Goal: Transaction & Acquisition: Purchase product/service

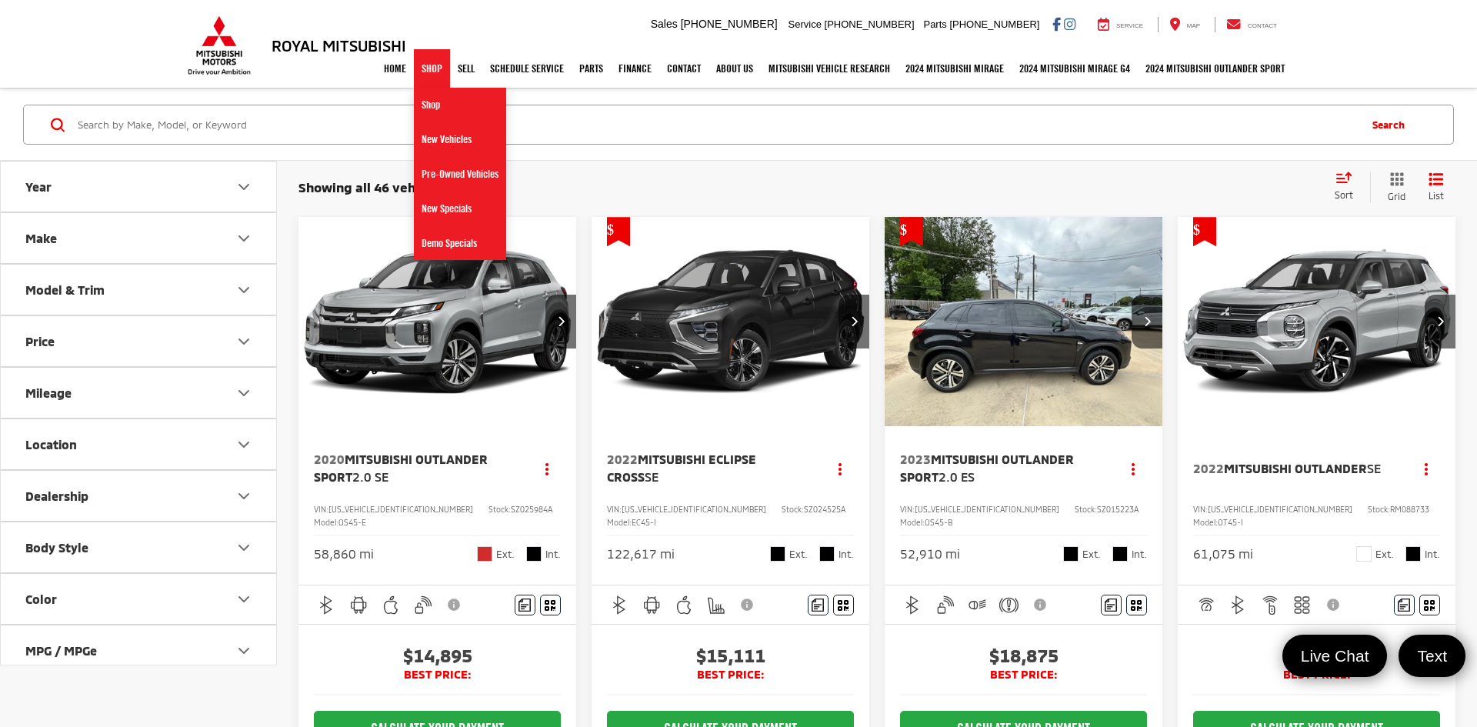
click at [418, 67] on link "Shop" at bounding box center [432, 68] width 36 height 38
click at [431, 175] on link "Pre-Owned Vehicles" at bounding box center [460, 174] width 92 height 35
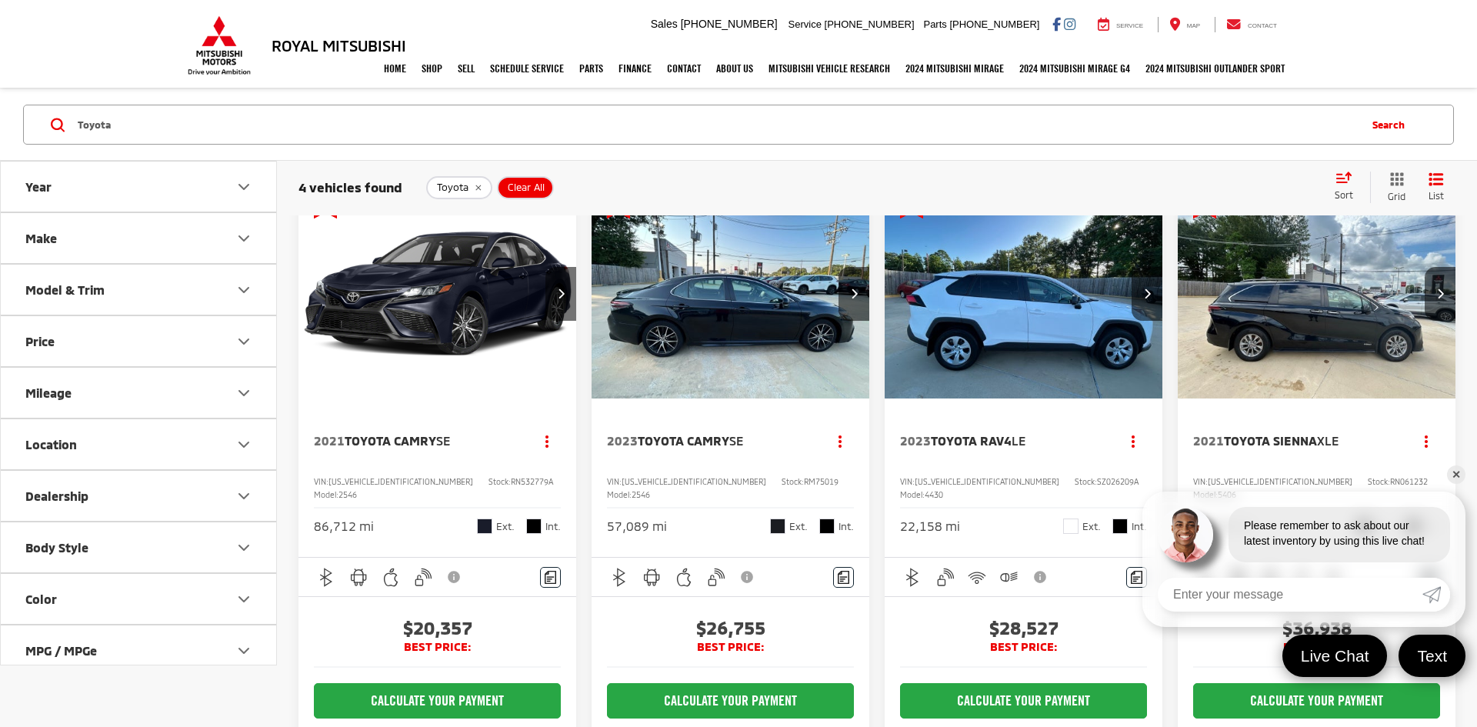
scroll to position [27, 0]
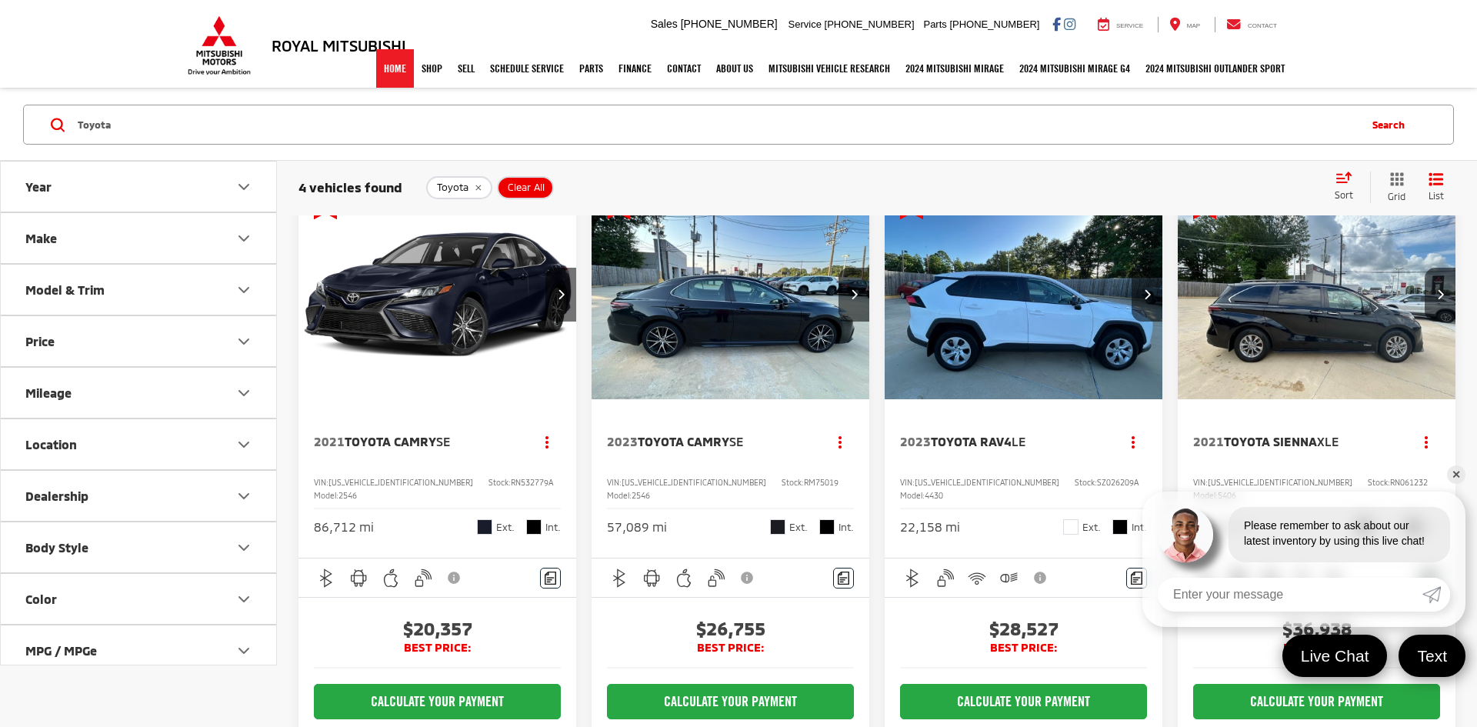
click at [401, 86] on link "Home" at bounding box center [395, 68] width 38 height 38
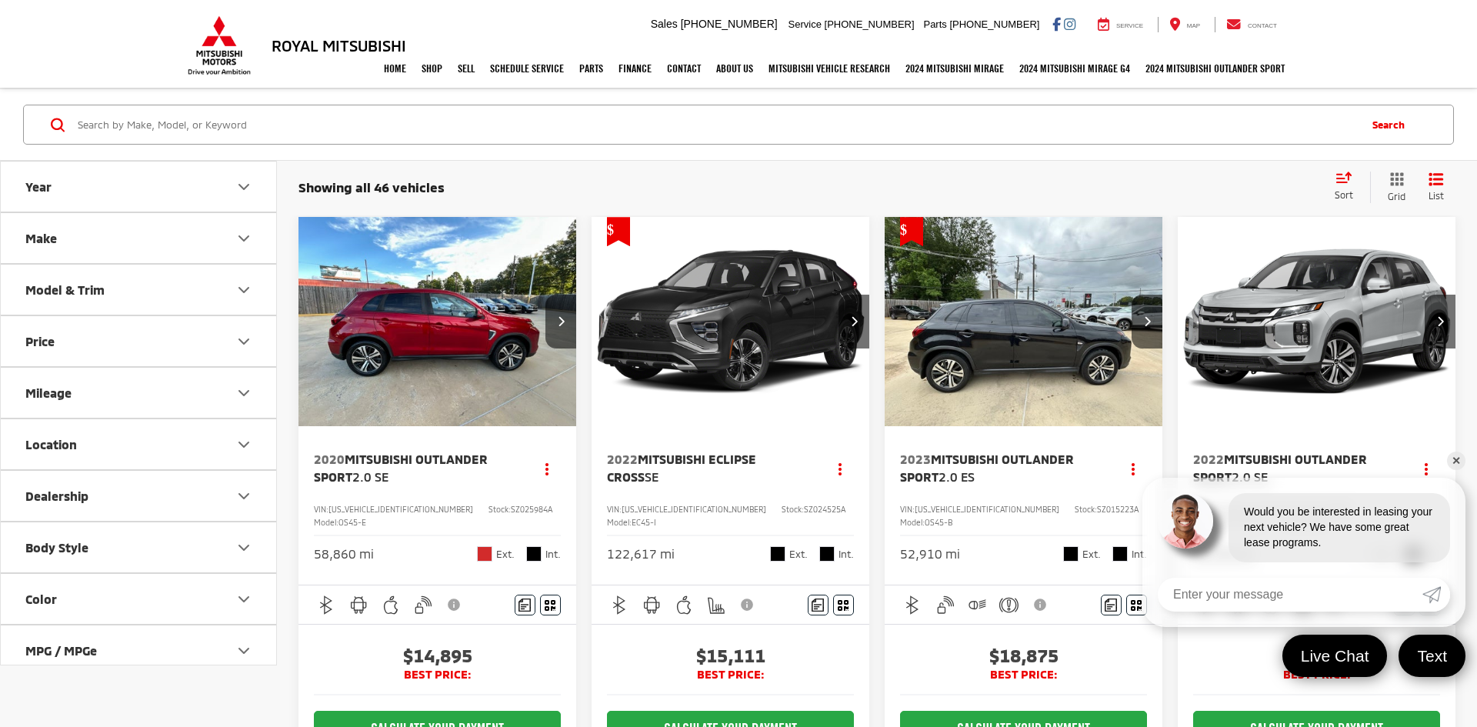
click at [278, 122] on input "Search by Make, Model, or Keyword" at bounding box center [716, 124] width 1281 height 37
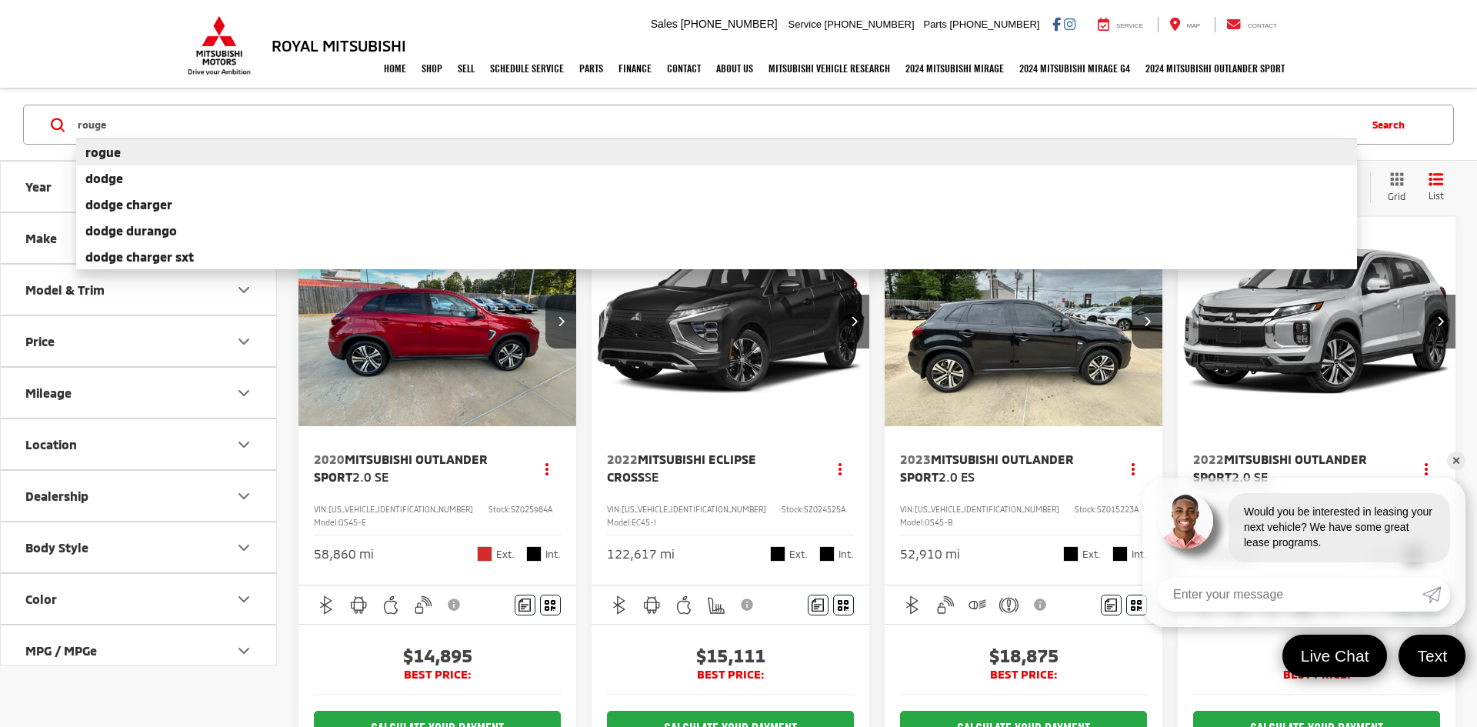
click at [215, 157] on li "rogue" at bounding box center [716, 151] width 1281 height 27
type input "rogue"
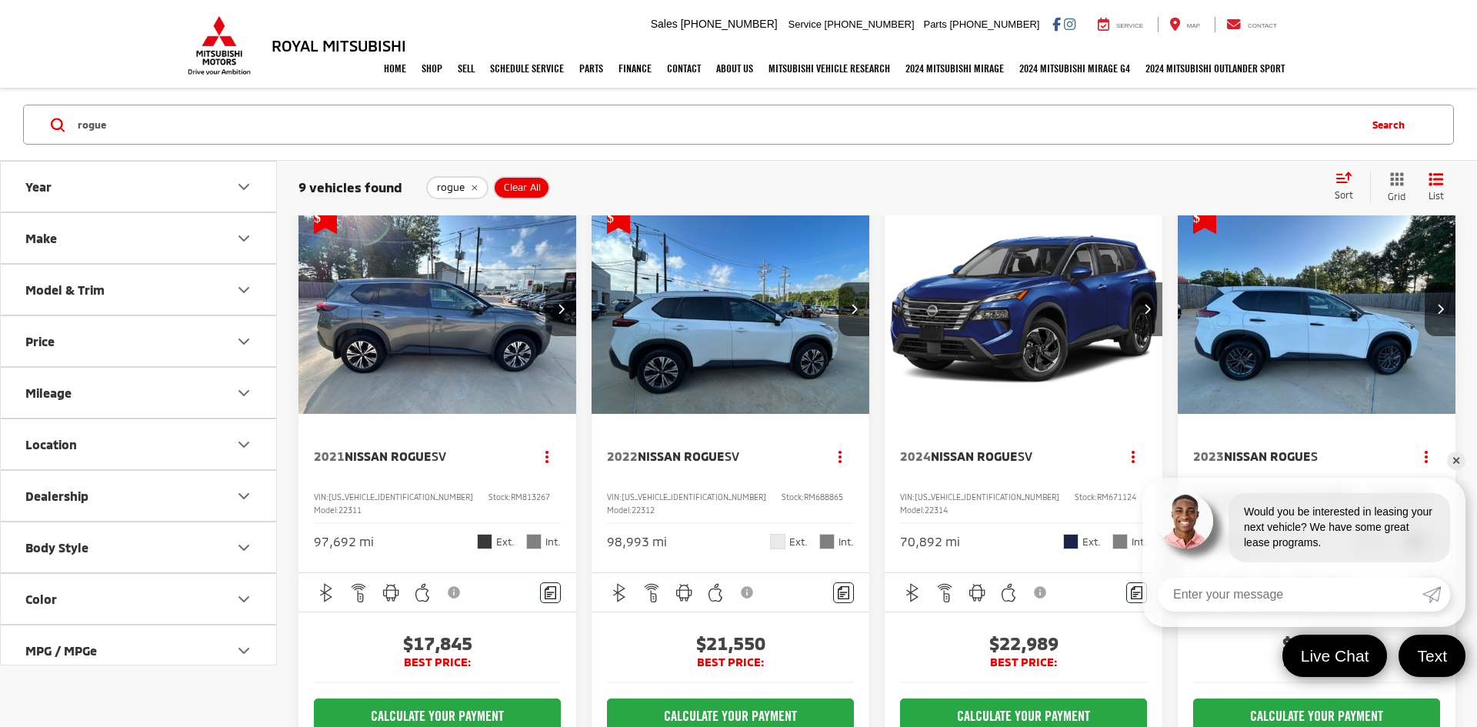
scroll to position [8, 0]
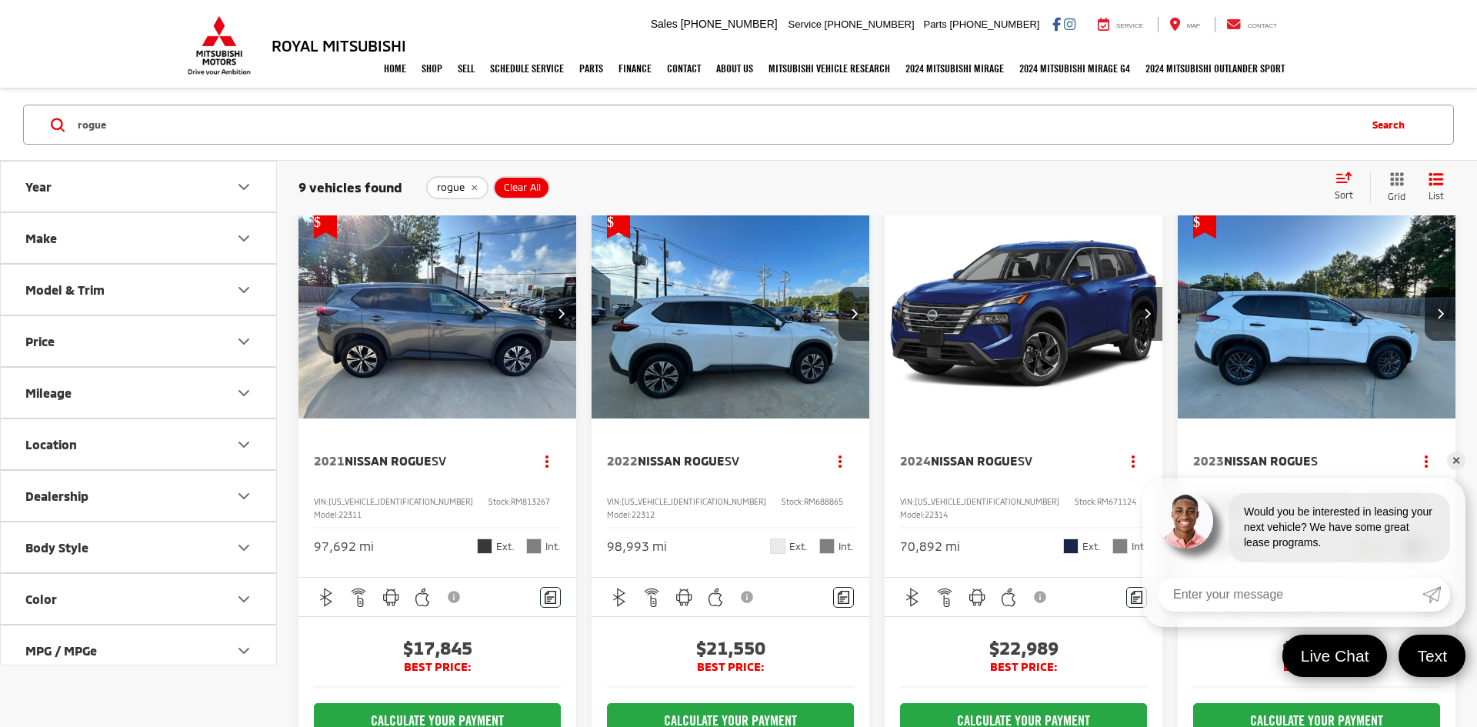
click at [1457, 456] on link "✕" at bounding box center [1456, 460] width 18 height 18
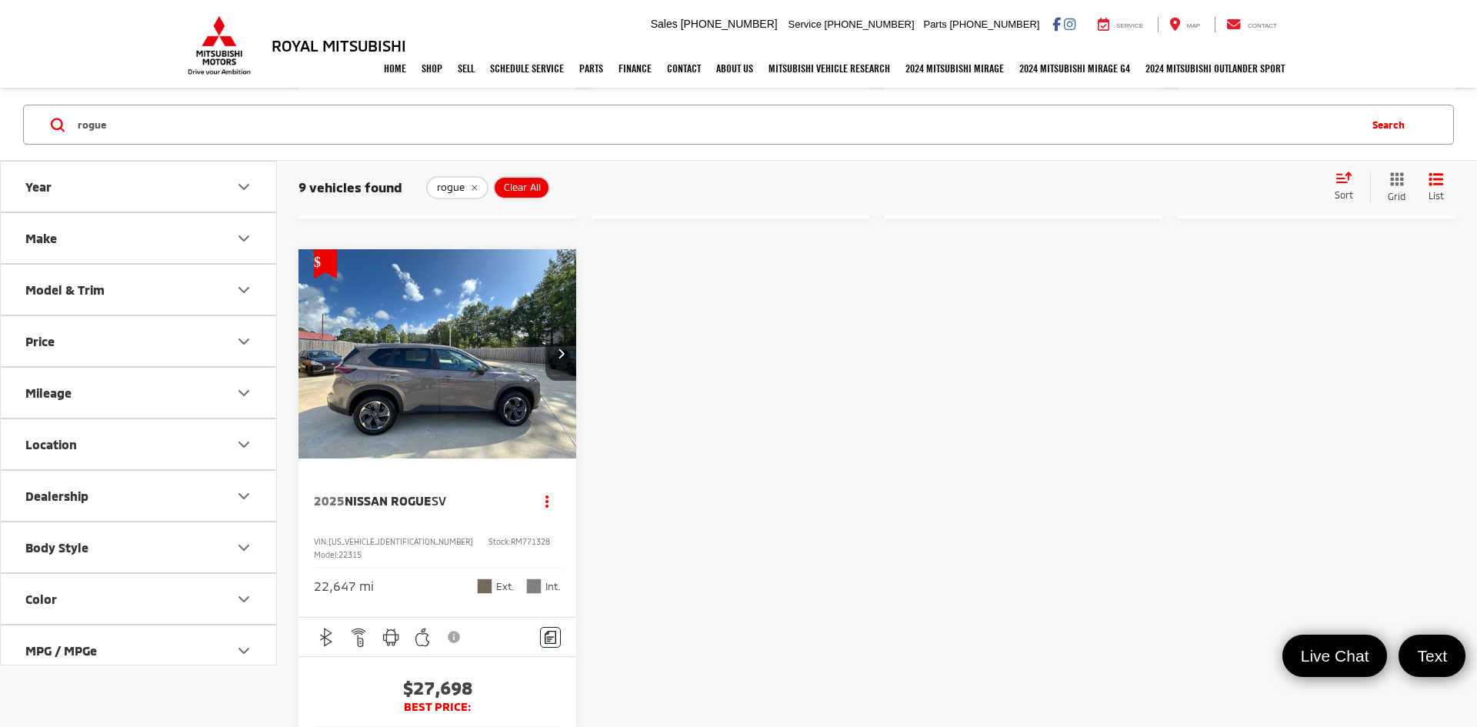
scroll to position [1379, 0]
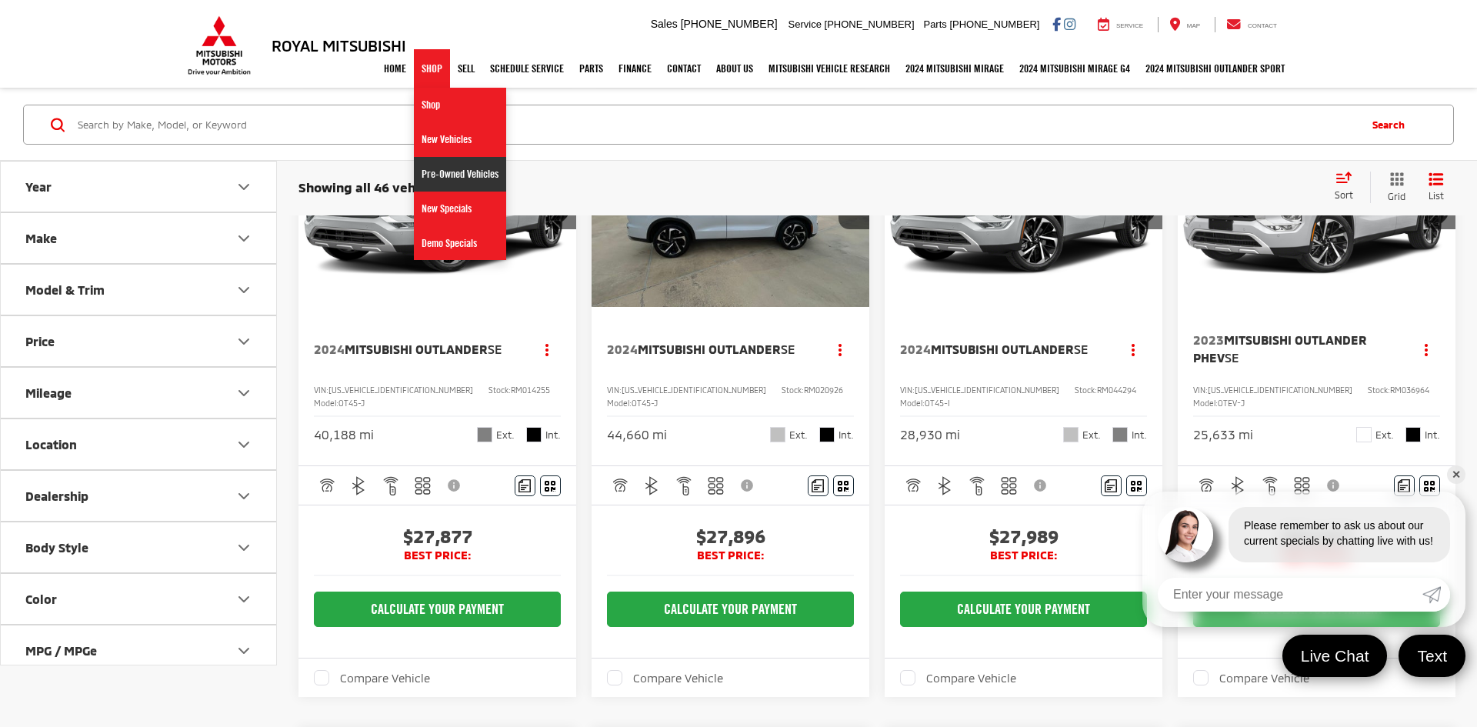
click at [467, 186] on link "Pre-Owned Vehicles" at bounding box center [460, 174] width 92 height 35
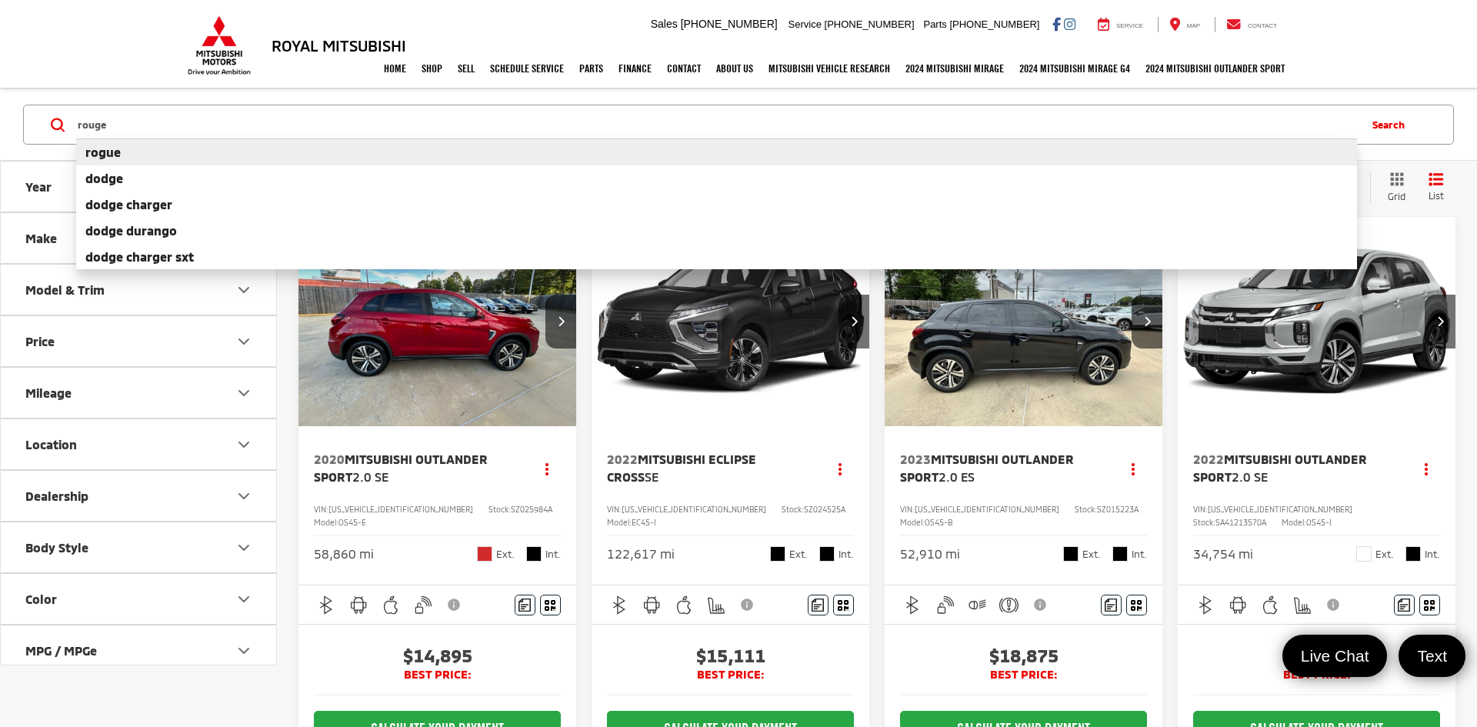
click at [414, 156] on li "rogue" at bounding box center [716, 151] width 1281 height 27
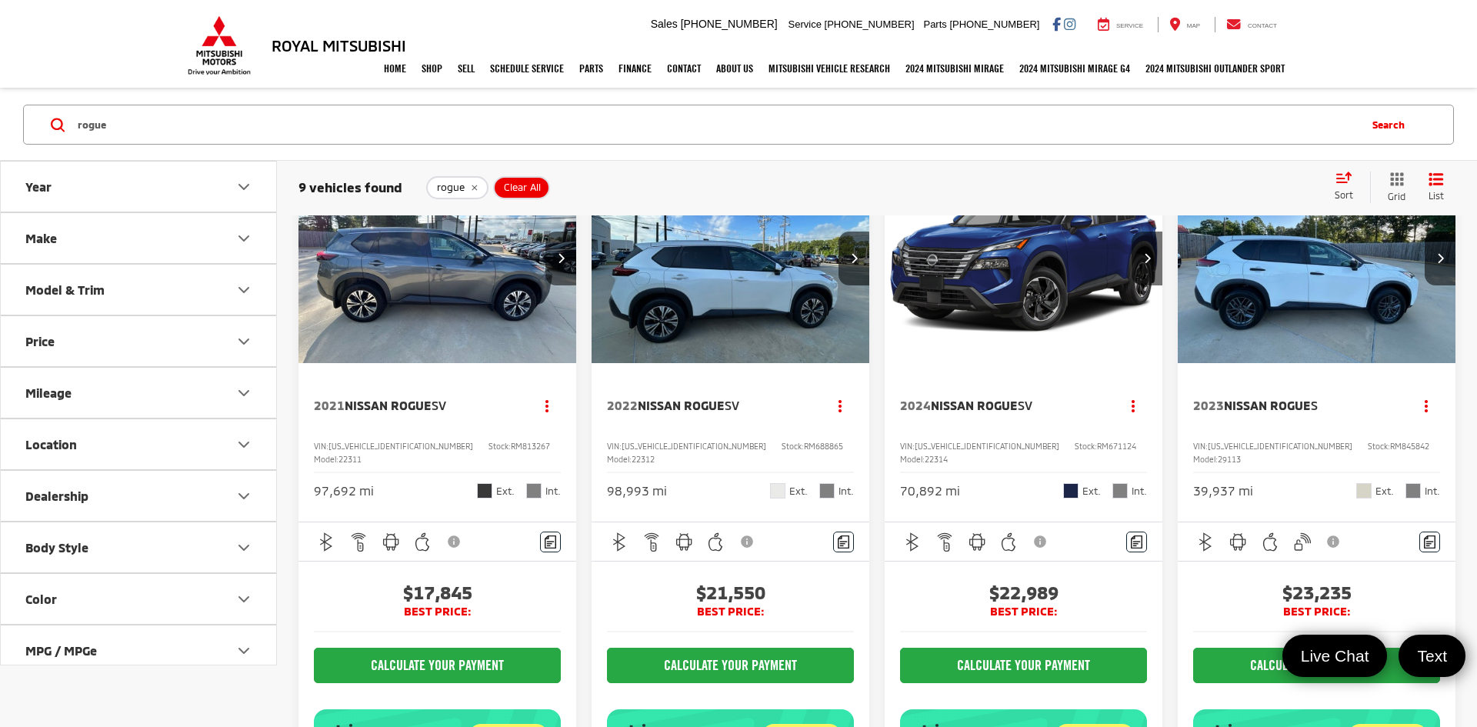
scroll to position [70, 0]
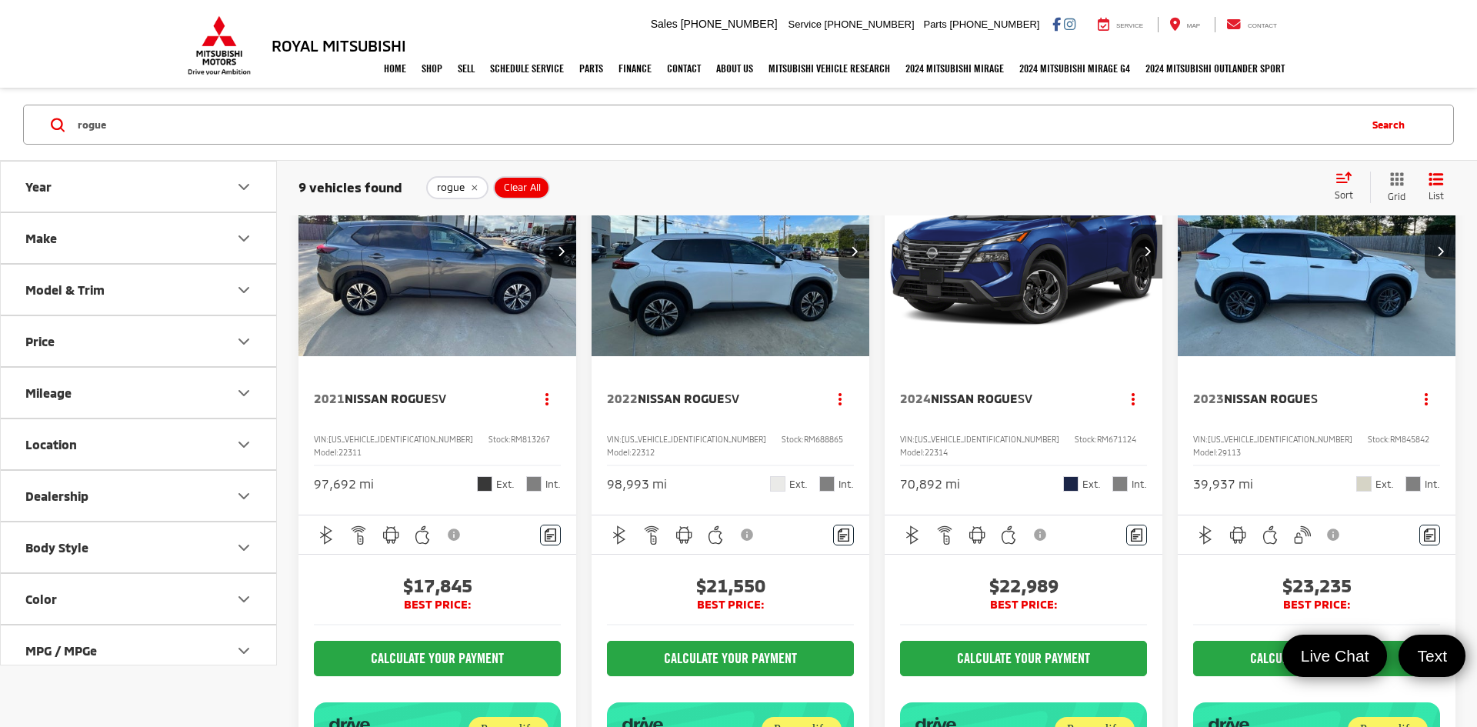
click at [474, 131] on input "rogue" at bounding box center [716, 124] width 1281 height 37
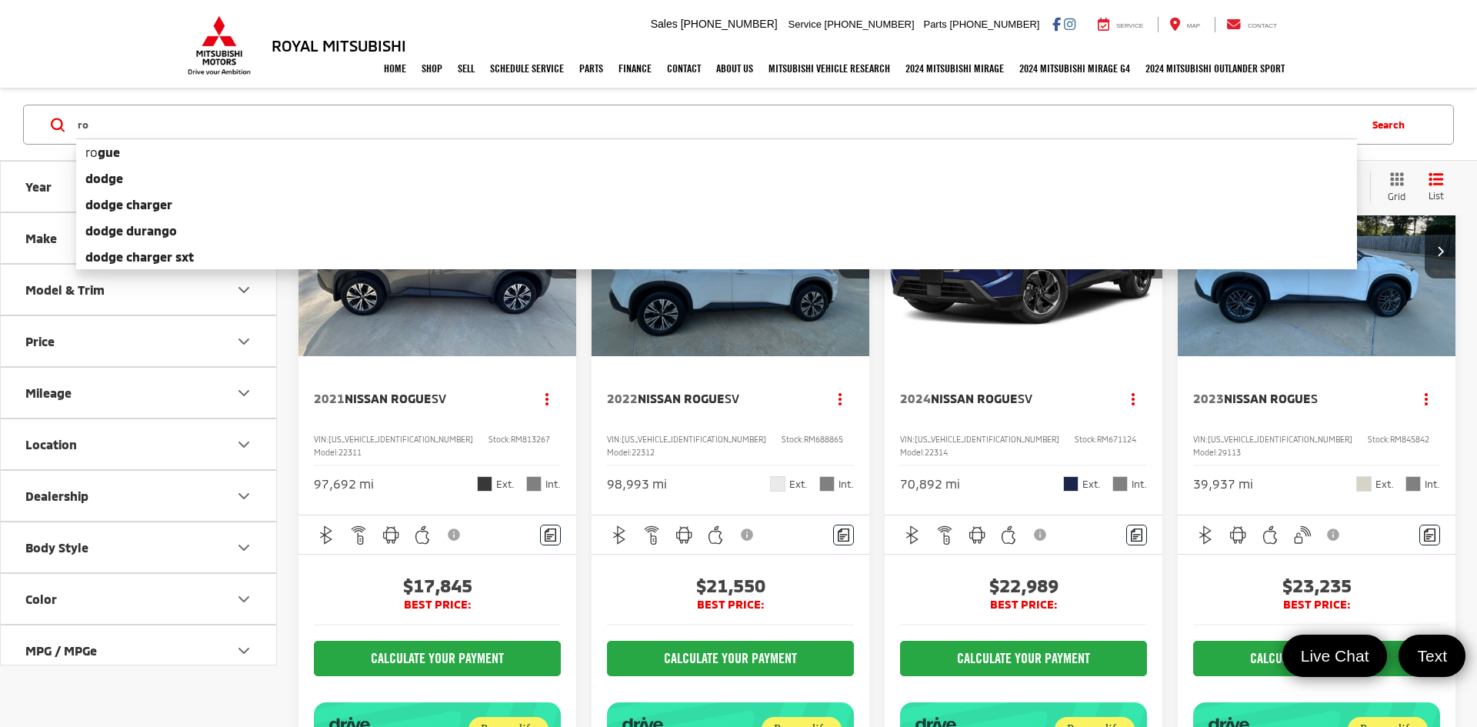
type input "r"
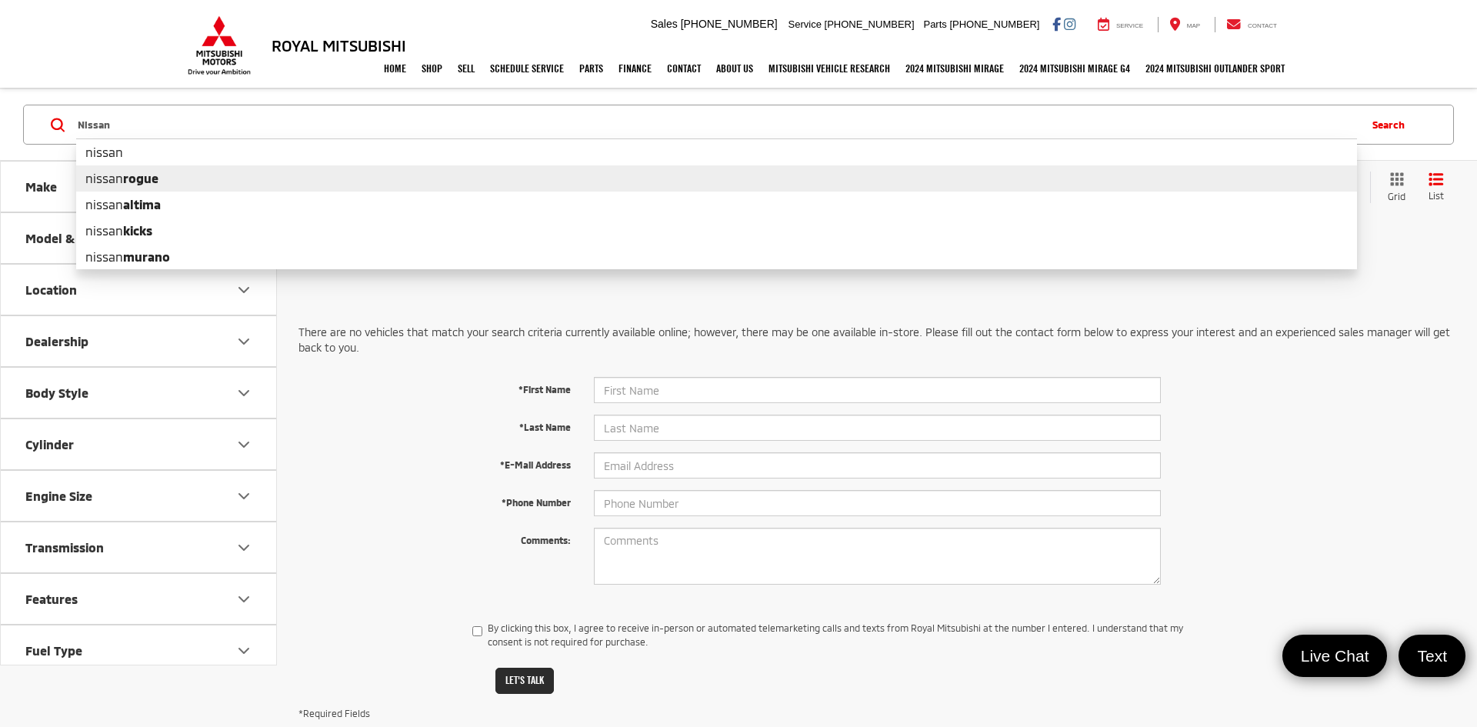
click at [238, 178] on li "nissan rogue" at bounding box center [716, 178] width 1281 height 26
type input "nissan rogue"
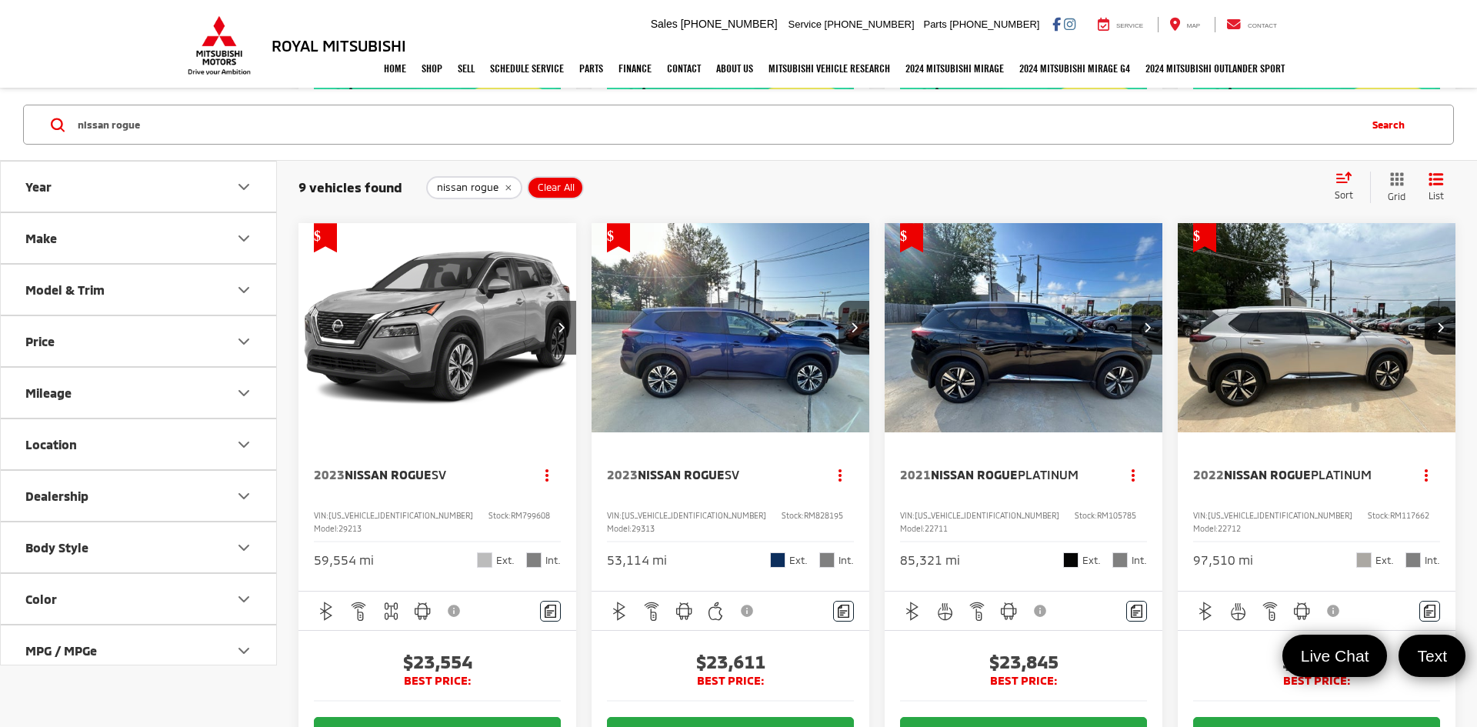
scroll to position [698, 0]
